Goal: Task Accomplishment & Management: Use online tool/utility

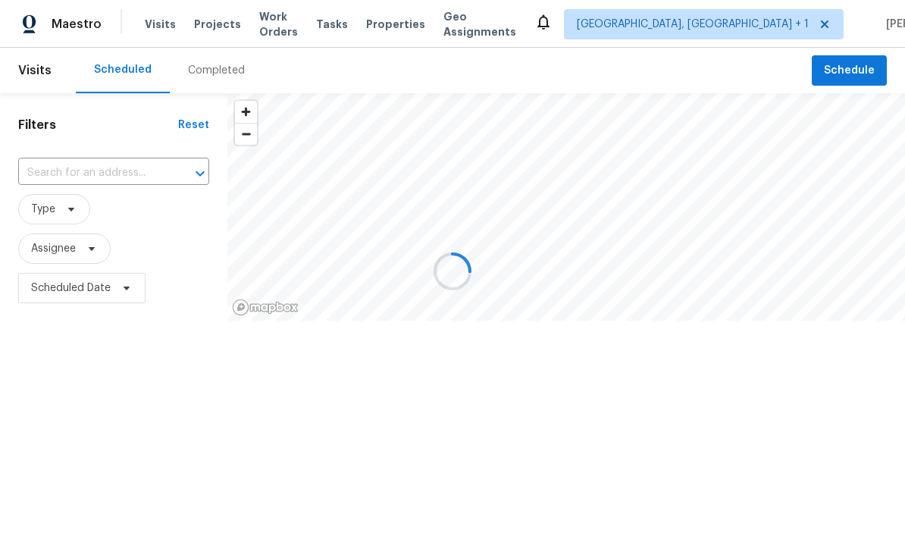
click at [110, 174] on div at bounding box center [452, 271] width 905 height 542
click at [104, 183] on div at bounding box center [452, 271] width 905 height 542
click at [122, 170] on div at bounding box center [452, 271] width 905 height 542
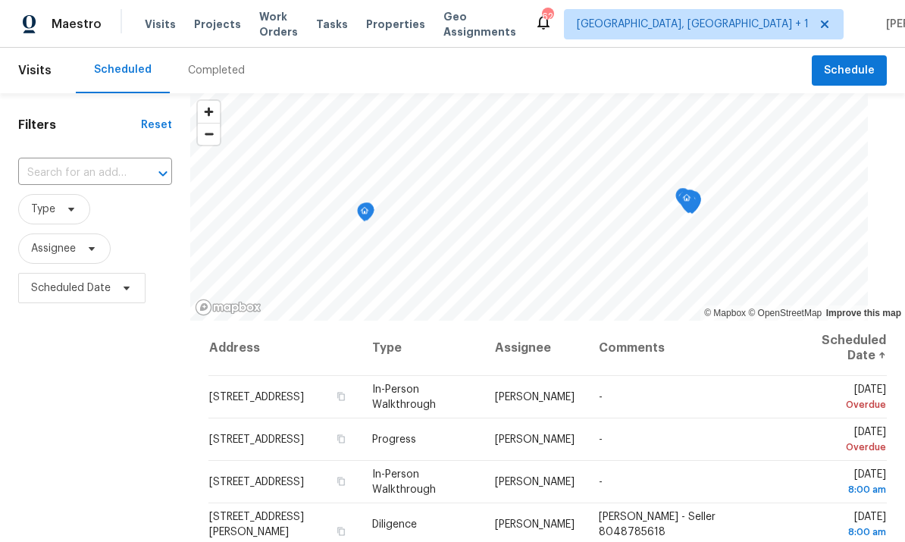
click at [105, 176] on input "text" at bounding box center [73, 172] width 111 height 23
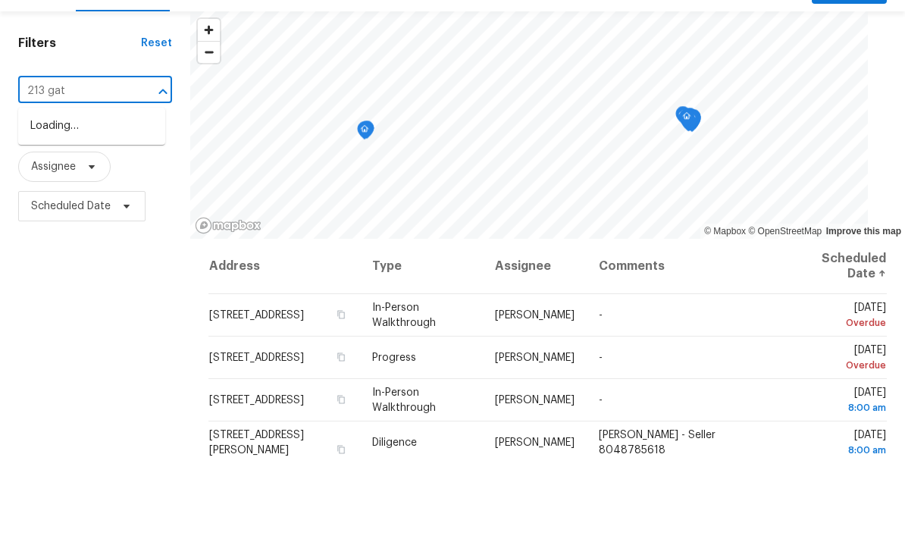
type input "213 gate"
click at [92, 196] on li "[STREET_ADDRESS][PERSON_NAME]" at bounding box center [91, 216] width 147 height 41
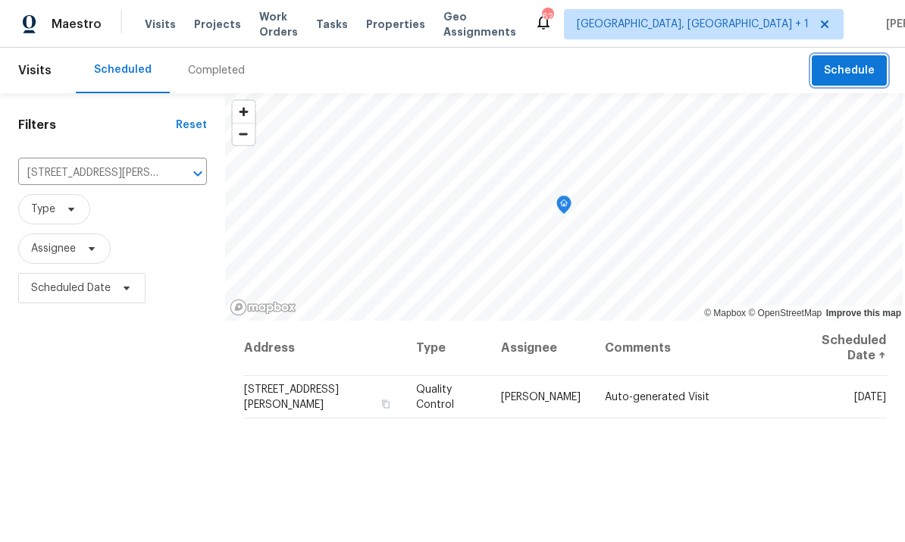
click at [849, 64] on span "Schedule" at bounding box center [849, 70] width 51 height 19
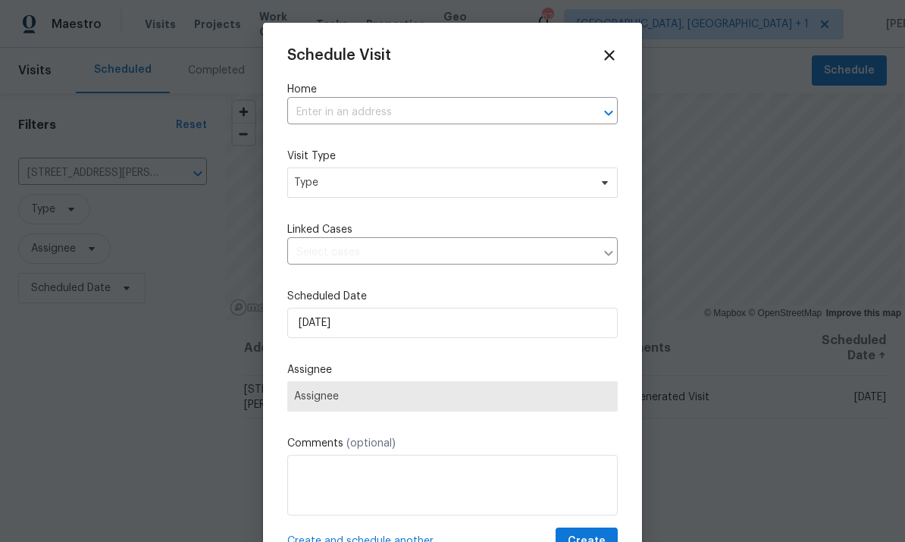
click at [334, 111] on input "text" at bounding box center [431, 112] width 288 height 23
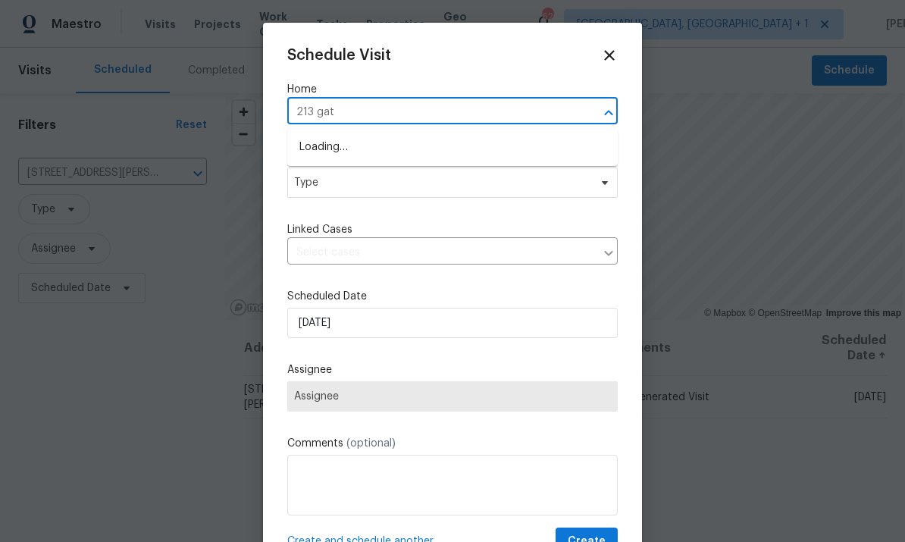
type input "213 gate"
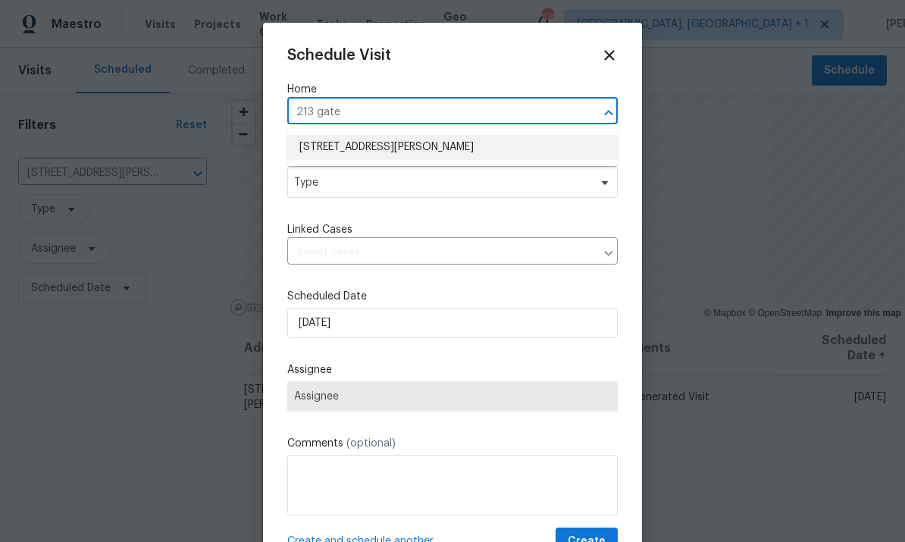
click at [421, 157] on li "[STREET_ADDRESS][PERSON_NAME]" at bounding box center [452, 147] width 331 height 25
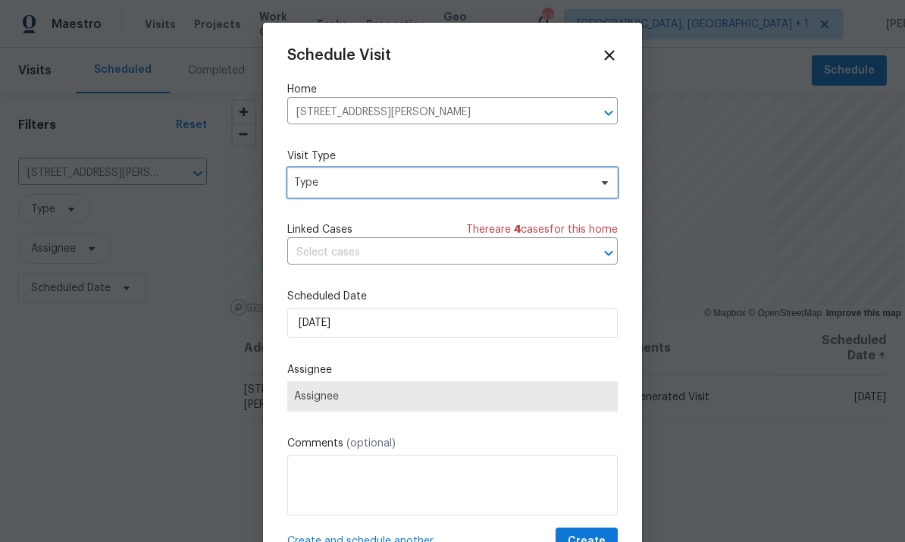
click at [597, 189] on span at bounding box center [602, 183] width 17 height 12
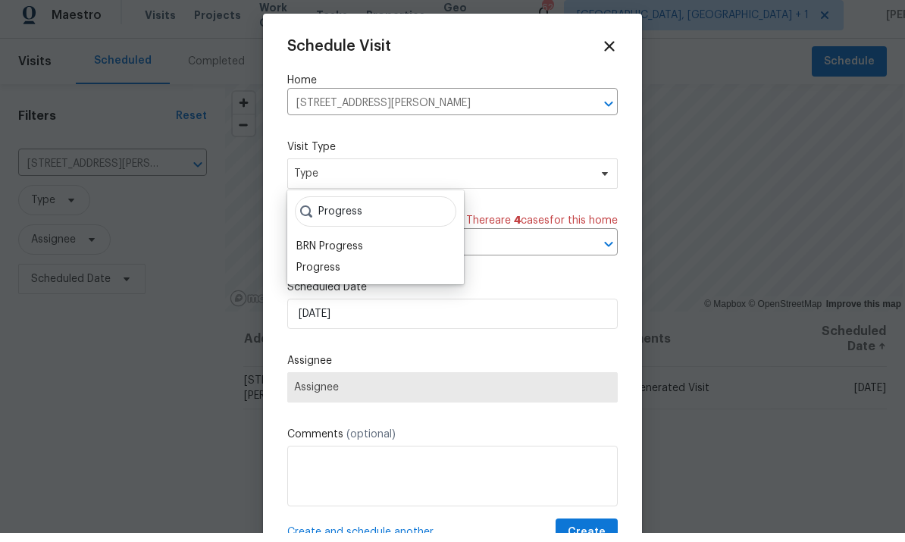
scroll to position [9, 0]
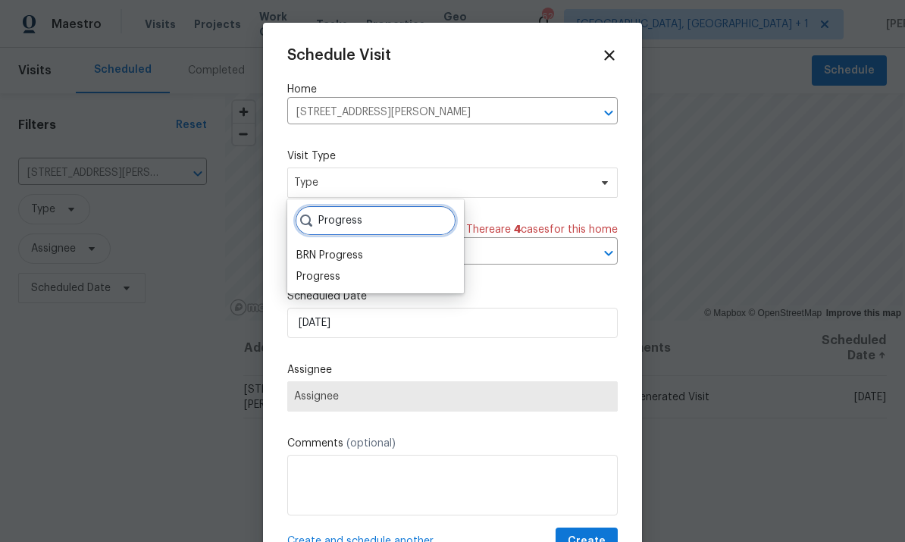
type input "Progress"
click at [324, 271] on div "Progress" at bounding box center [318, 276] width 44 height 15
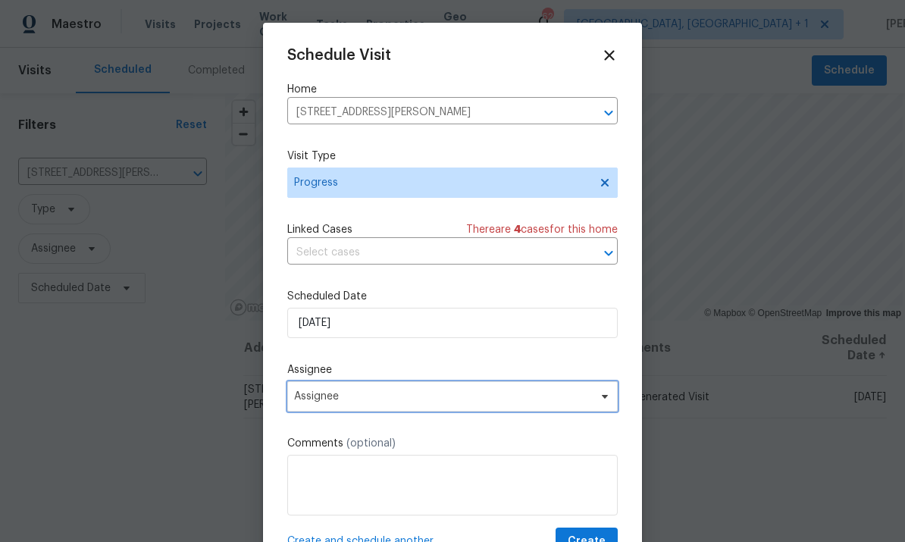
click at [559, 401] on span "Assignee" at bounding box center [442, 396] width 297 height 12
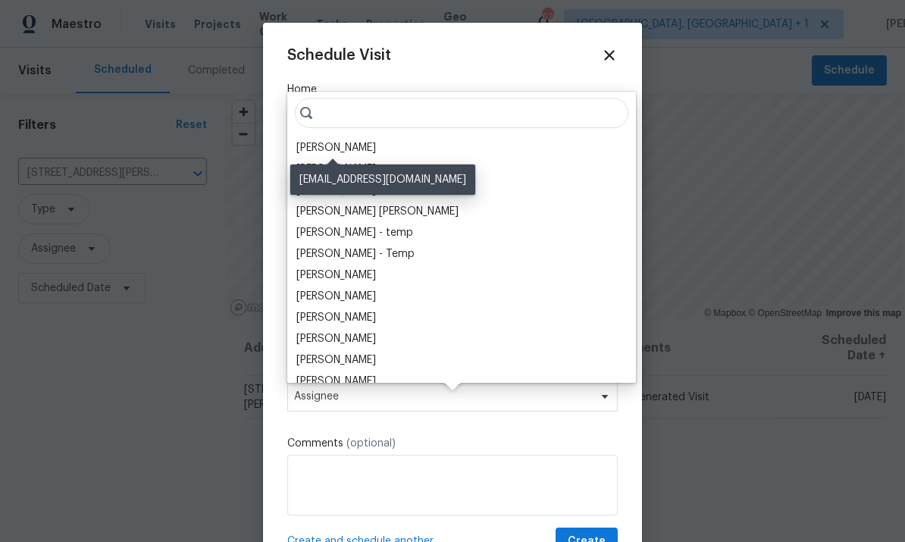
click at [349, 140] on div "[PERSON_NAME]" at bounding box center [336, 147] width 80 height 15
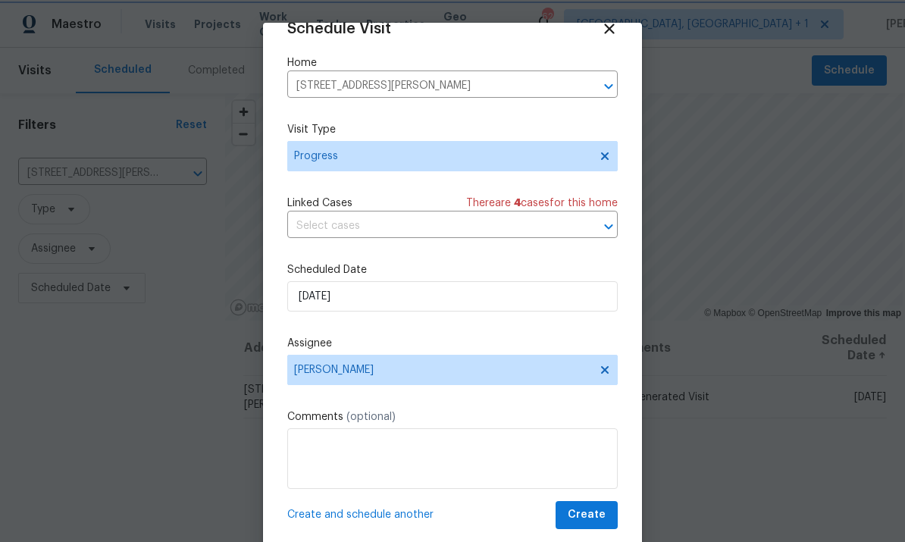
scroll to position [30, 0]
click at [587, 514] on span "Create" at bounding box center [587, 515] width 38 height 19
